Goal: Task Accomplishment & Management: Use online tool/utility

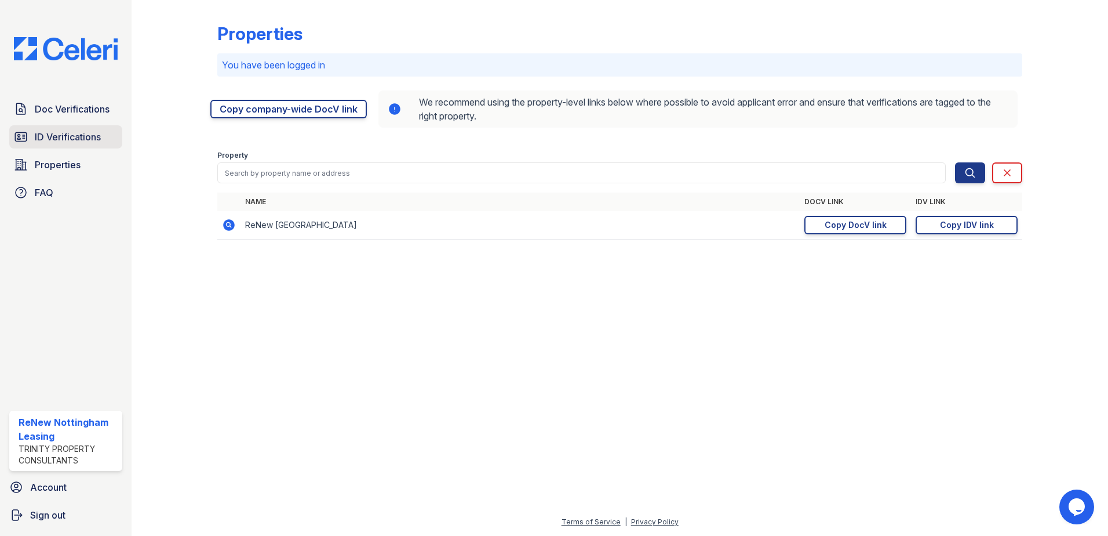
click at [68, 133] on span "ID Verifications" at bounding box center [68, 137] width 66 height 14
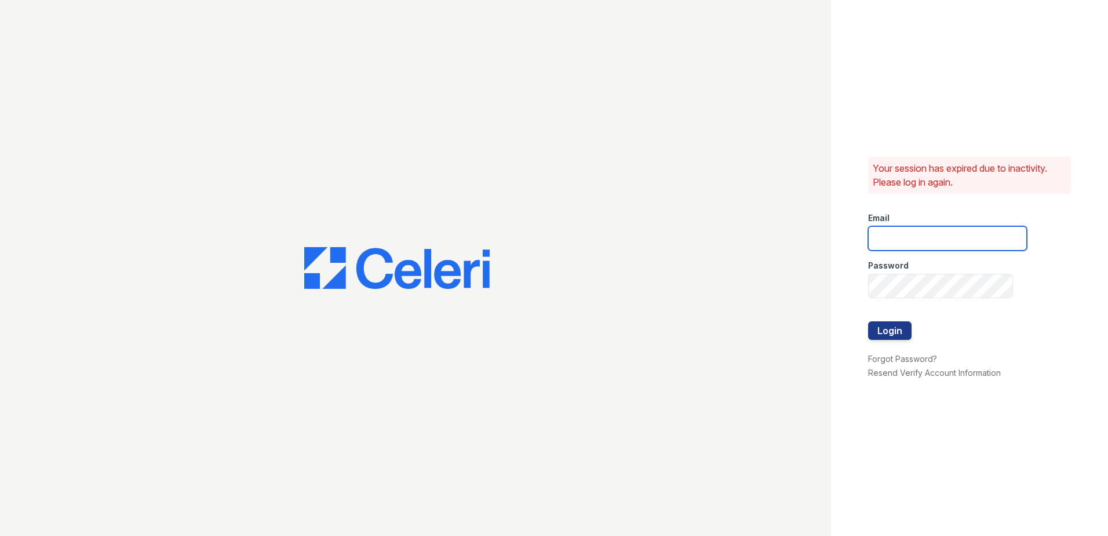
type input "renewnottingham@trinity-pm.com"
click at [900, 331] on button "Login" at bounding box center [889, 330] width 43 height 19
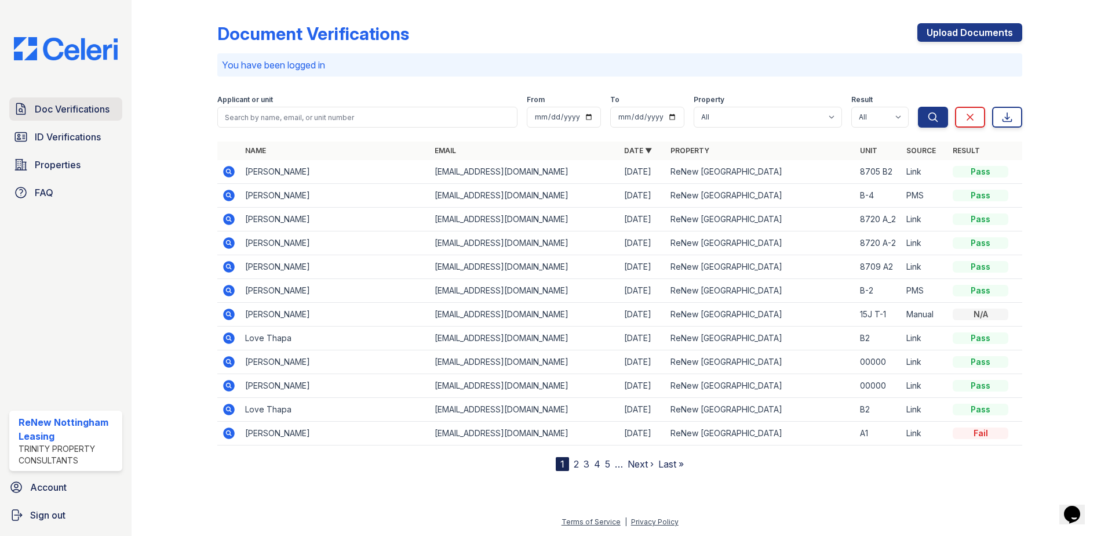
click at [72, 115] on span "Doc Verifications" at bounding box center [72, 109] width 75 height 14
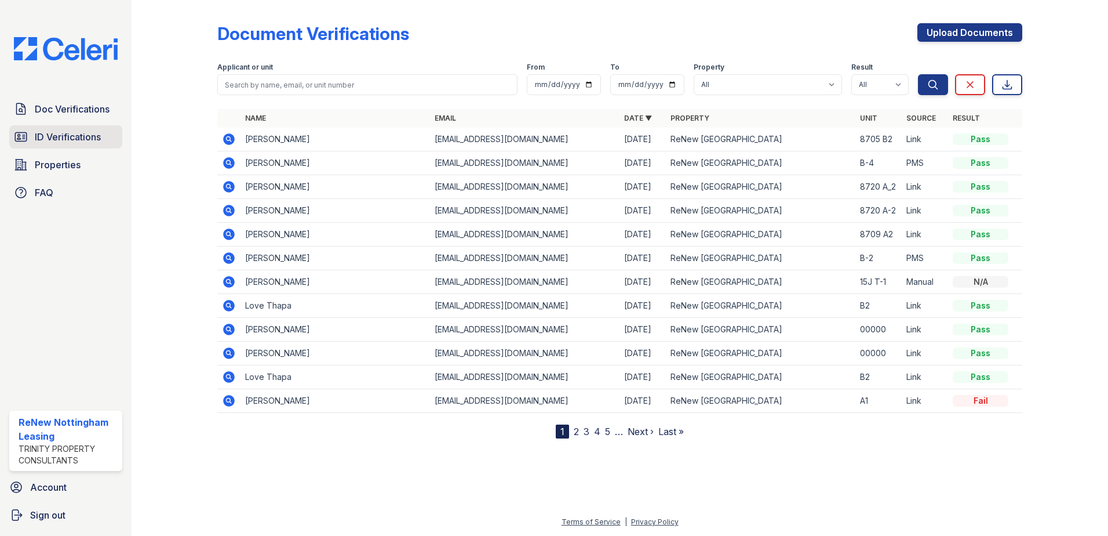
click at [78, 143] on span "ID Verifications" at bounding box center [68, 137] width 66 height 14
